Goal: Find specific page/section: Find specific page/section

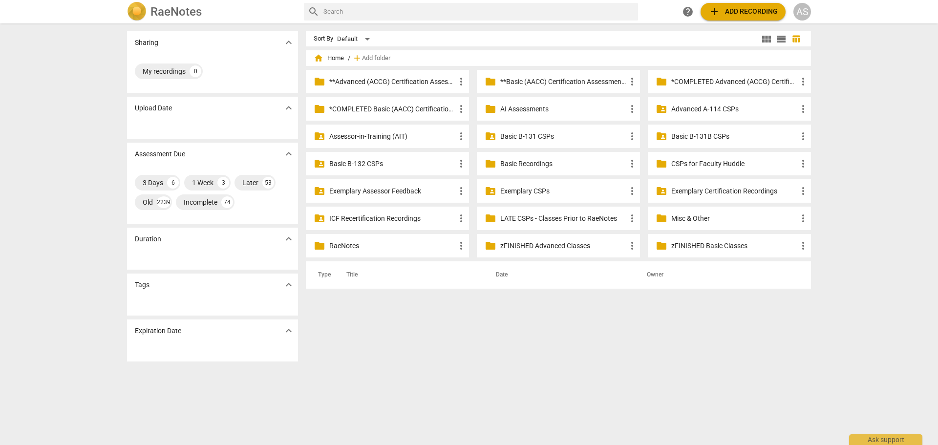
click at [802, 19] on div "AS" at bounding box center [803, 12] width 18 height 18
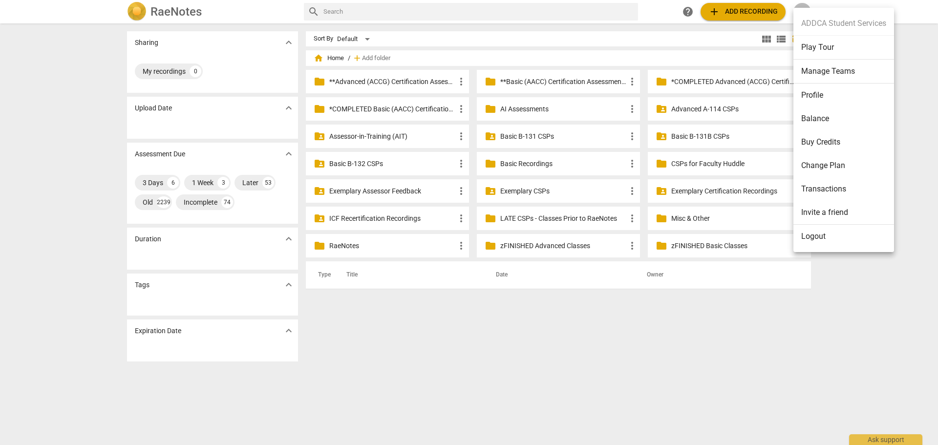
click at [813, 68] on li "Manage Teams" at bounding box center [844, 72] width 101 height 24
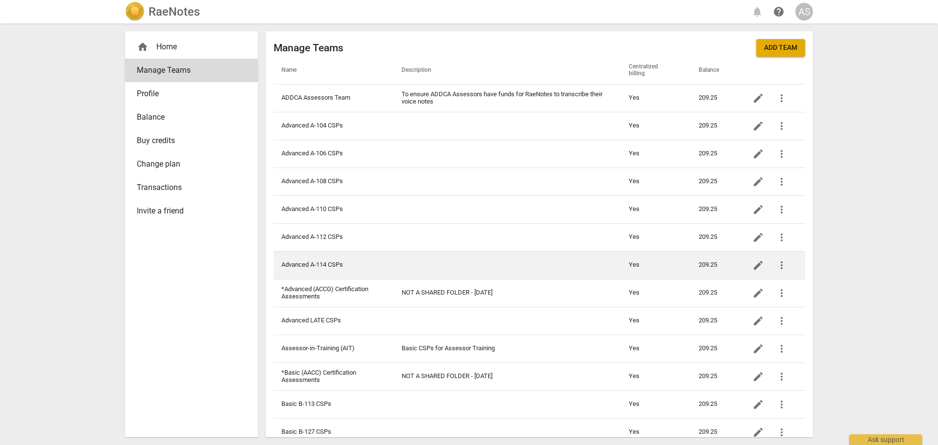
click at [386, 263] on td "Advanced A-114 CSPs" at bounding box center [334, 265] width 120 height 28
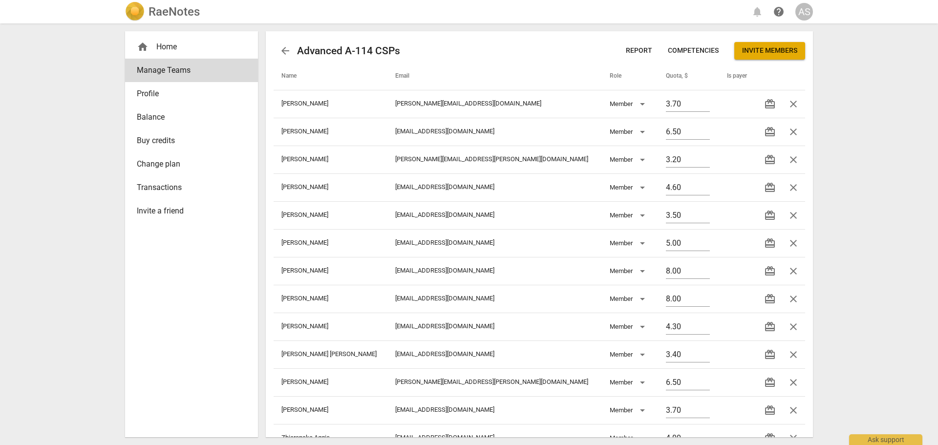
click at [166, 13] on h2 "RaeNotes" at bounding box center [174, 12] width 51 height 14
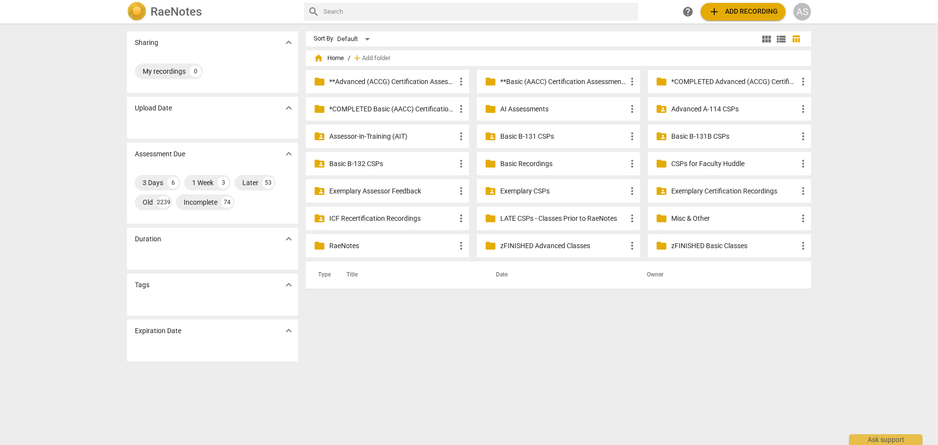
click at [724, 106] on p "Advanced A-114 CSPs" at bounding box center [735, 109] width 126 height 10
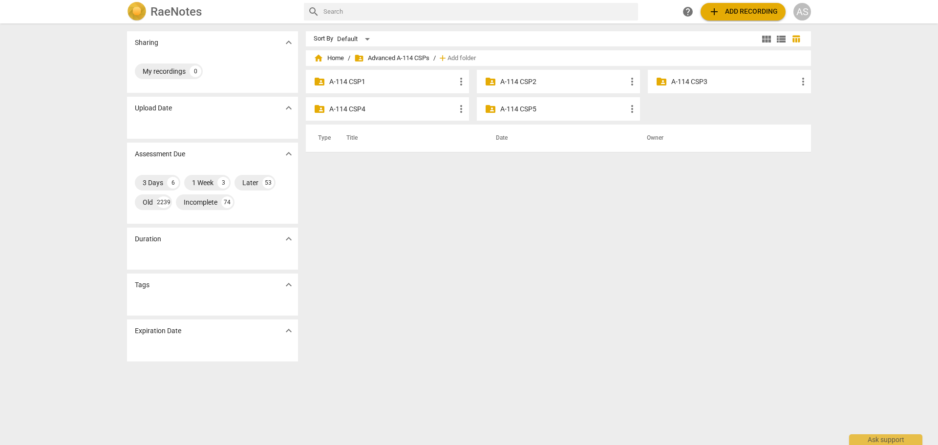
click at [805, 18] on div "AS" at bounding box center [803, 12] width 18 height 18
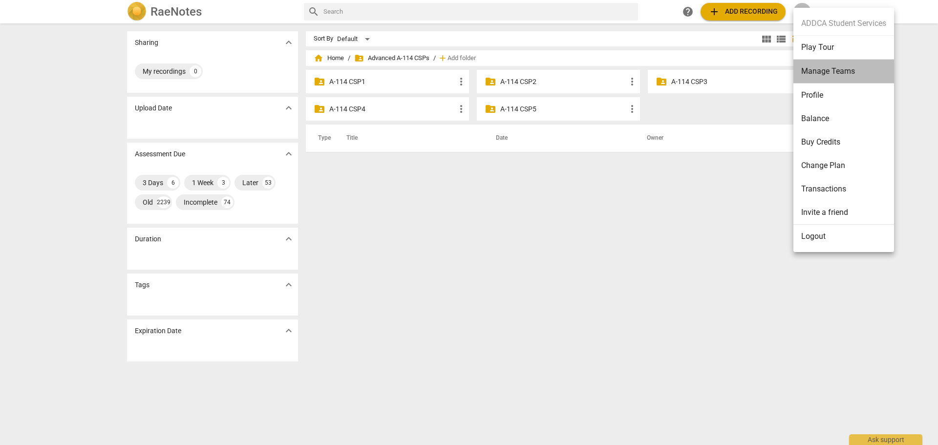
click at [819, 70] on li "Manage Teams" at bounding box center [844, 72] width 101 height 24
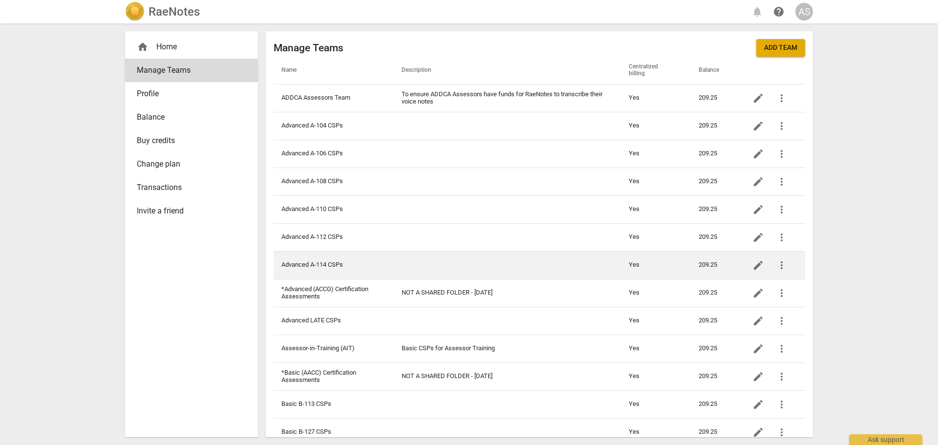
click at [408, 254] on td at bounding box center [507, 265] width 227 height 28
click at [753, 263] on span "edit" at bounding box center [759, 266] width 12 height 12
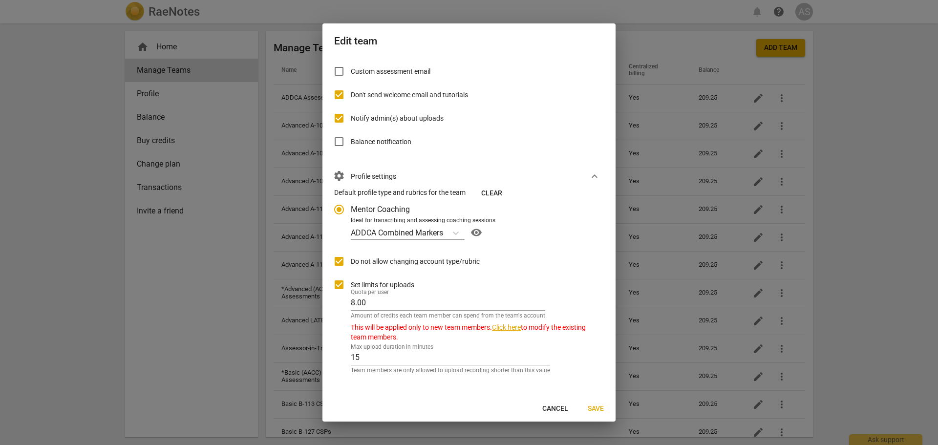
scroll to position [152, 0]
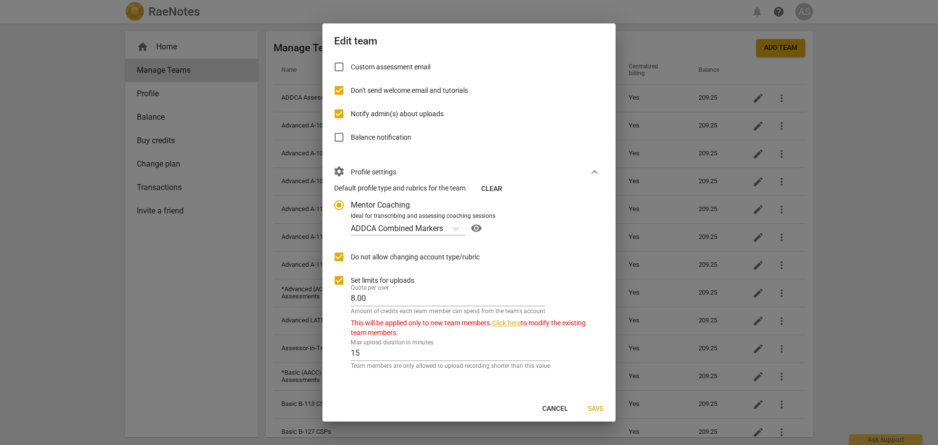
click at [512, 322] on link "Click here" at bounding box center [506, 323] width 29 height 8
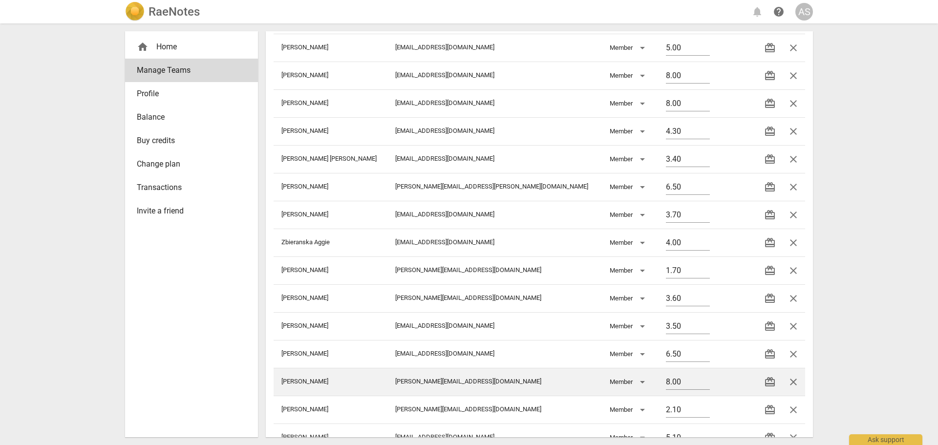
scroll to position [413, 0]
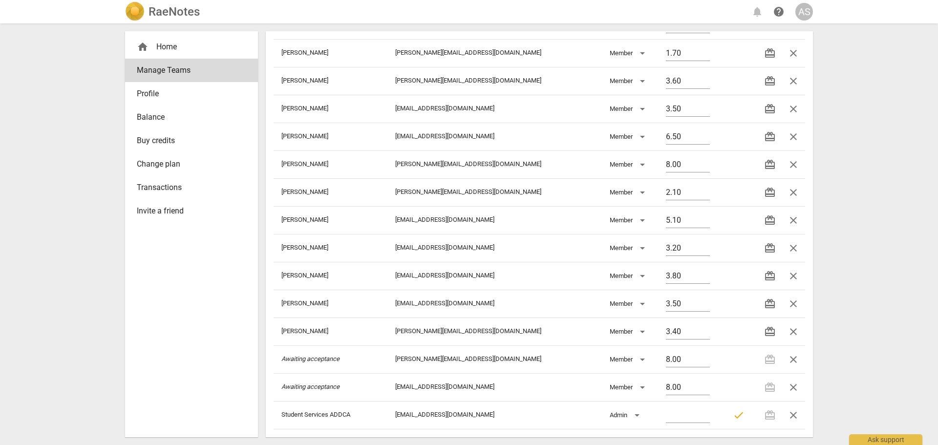
click at [178, 17] on h2 "RaeNotes" at bounding box center [174, 12] width 51 height 14
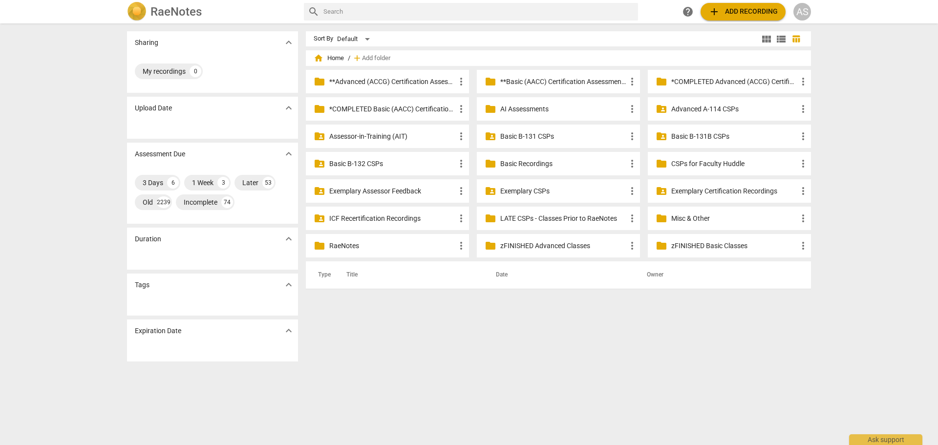
click at [700, 110] on p "Advanced A-114 CSPs" at bounding box center [735, 109] width 126 height 10
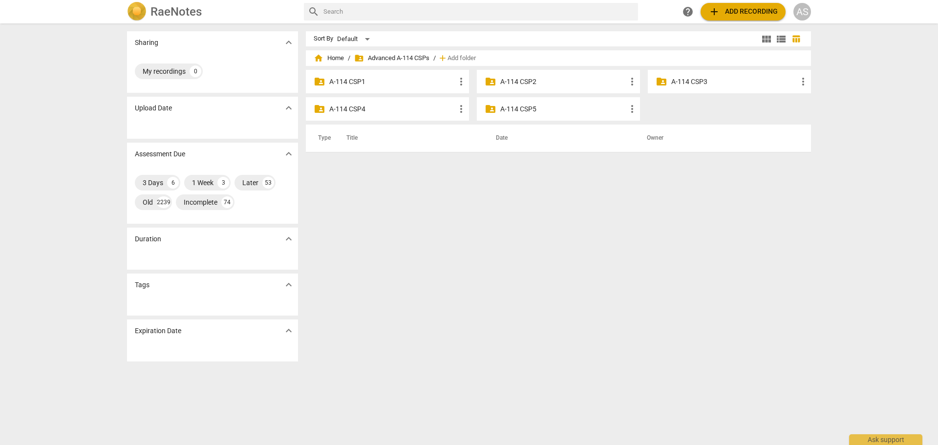
click at [424, 109] on p "A-114 CSP4" at bounding box center [392, 109] width 126 height 10
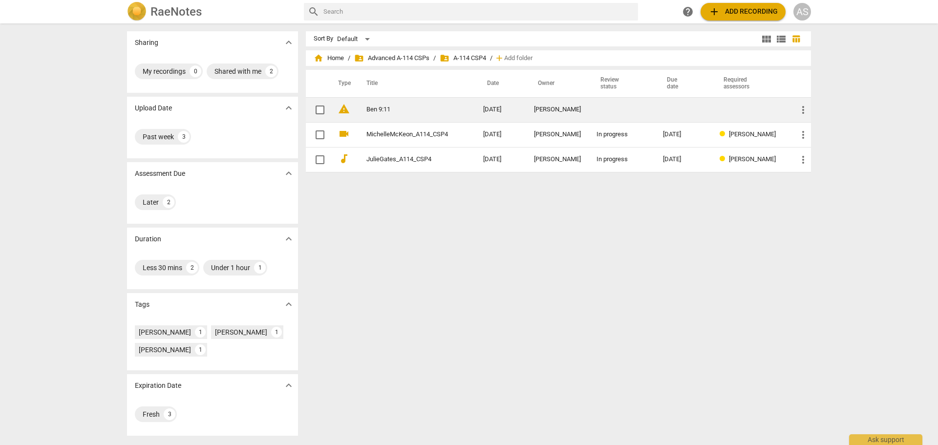
click at [477, 116] on td "[DATE]" at bounding box center [501, 109] width 51 height 25
